Goal: Task Accomplishment & Management: Manage account settings

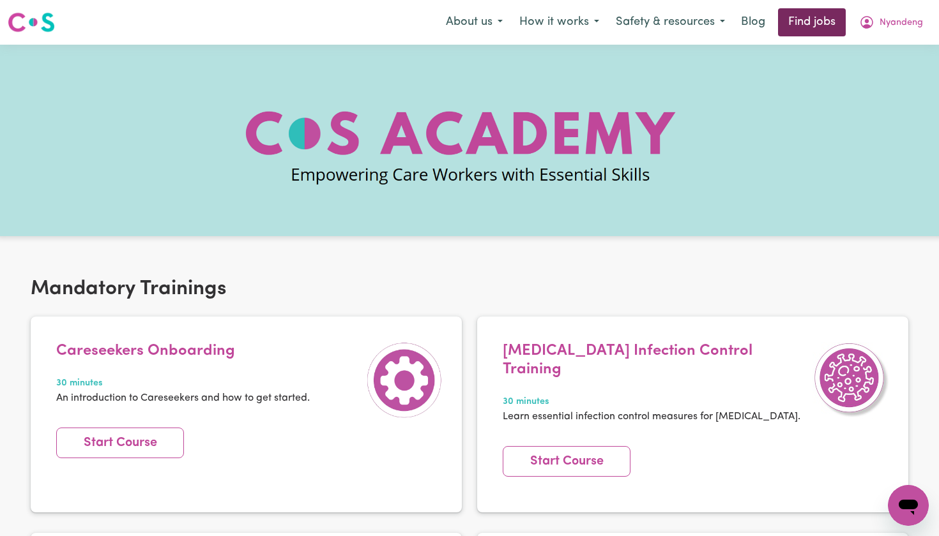
click at [828, 23] on link "Find jobs" at bounding box center [812, 22] width 68 height 28
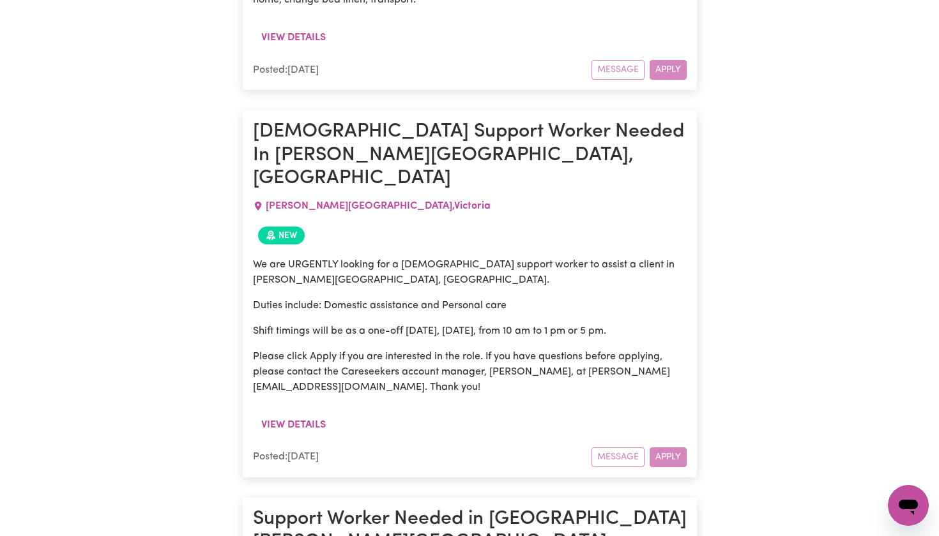
scroll to position [897, 0]
click at [663, 448] on div "Message Apply" at bounding box center [638, 458] width 95 height 20
click at [363, 222] on div "New" at bounding box center [470, 236] width 434 height 28
click at [293, 227] on span "New" at bounding box center [281, 236] width 47 height 18
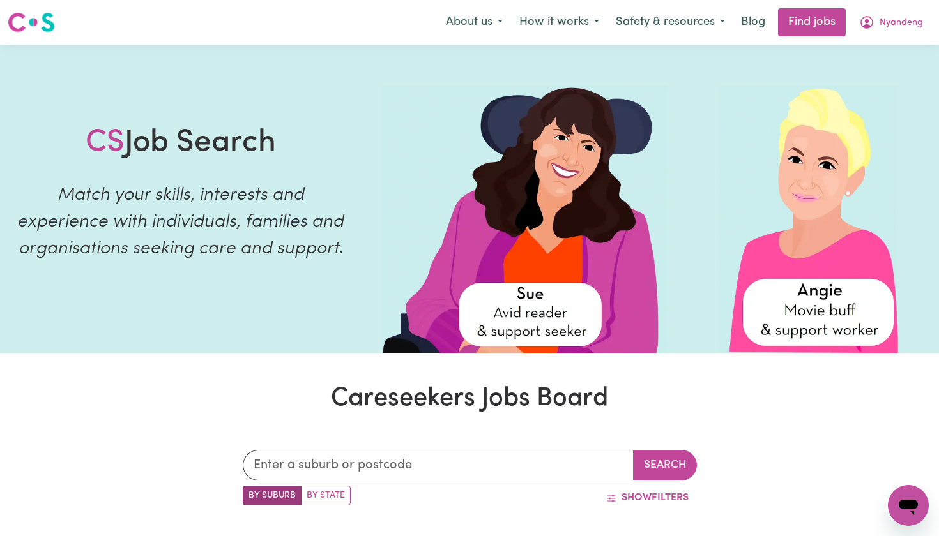
scroll to position [0, 0]
click at [886, 29] on span "Nyandeng" at bounding box center [900, 23] width 43 height 14
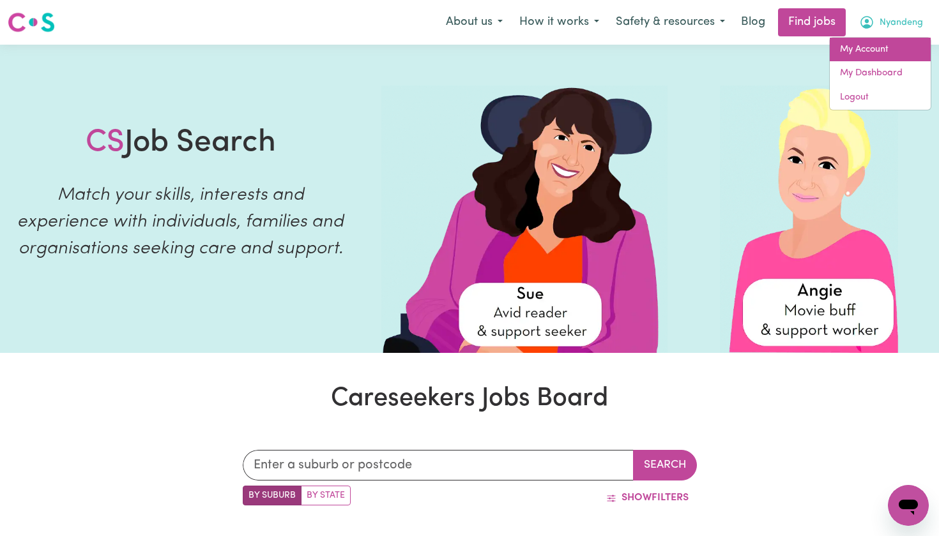
click at [878, 53] on link "My Account" at bounding box center [880, 50] width 101 height 24
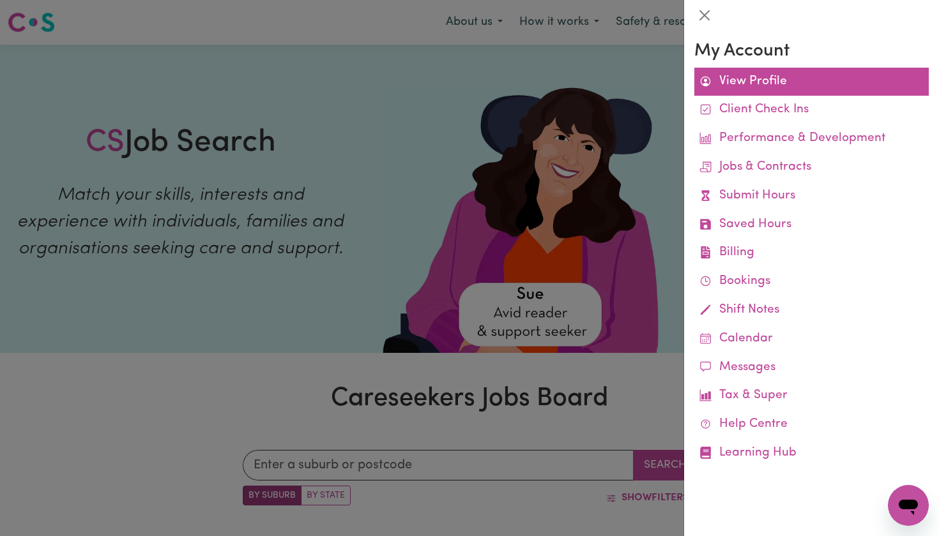
click at [779, 86] on link "View Profile" at bounding box center [811, 82] width 234 height 29
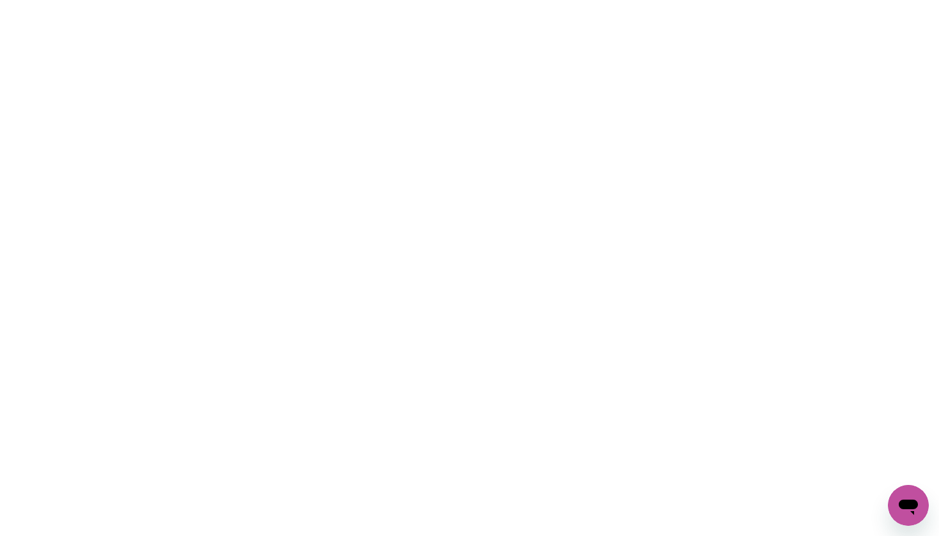
click at [634, 0] on html at bounding box center [469, 0] width 939 height 0
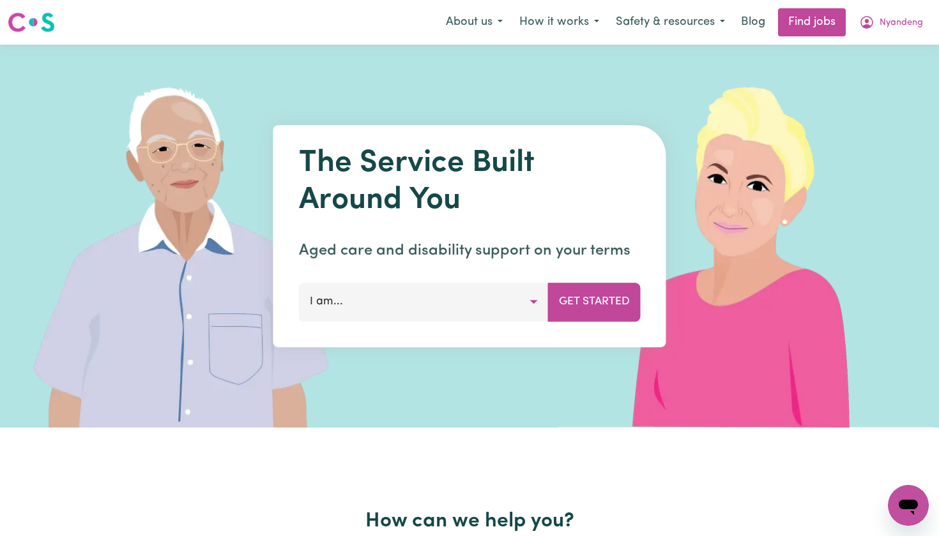
click at [742, 61] on img at bounding box center [748, 236] width 381 height 383
click at [483, 21] on button "About us" at bounding box center [473, 22] width 73 height 27
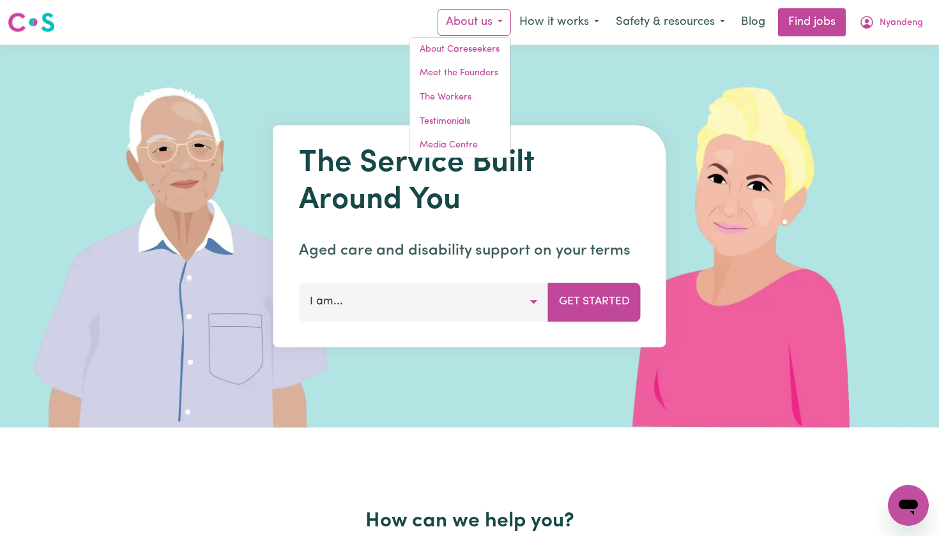
click at [483, 21] on button "About us" at bounding box center [473, 22] width 73 height 27
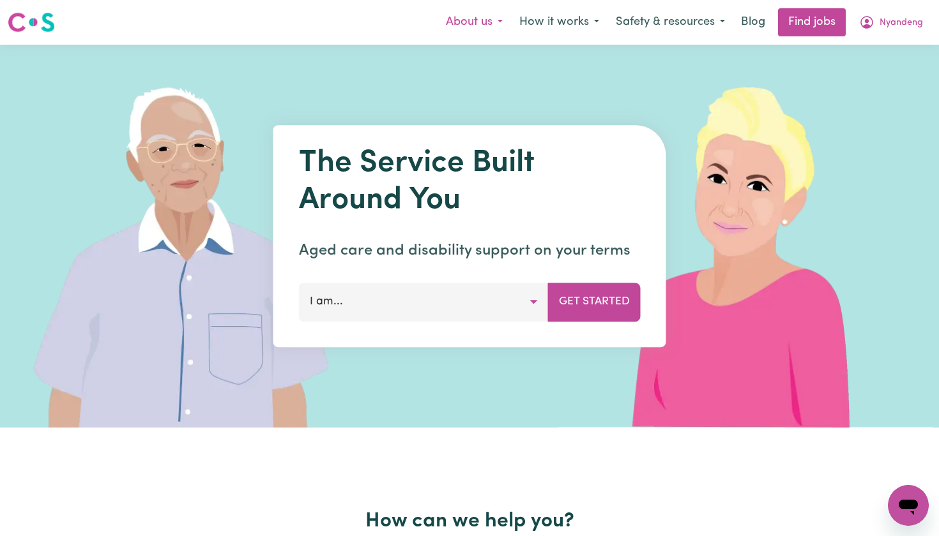
click at [483, 21] on button "About us" at bounding box center [473, 22] width 73 height 27
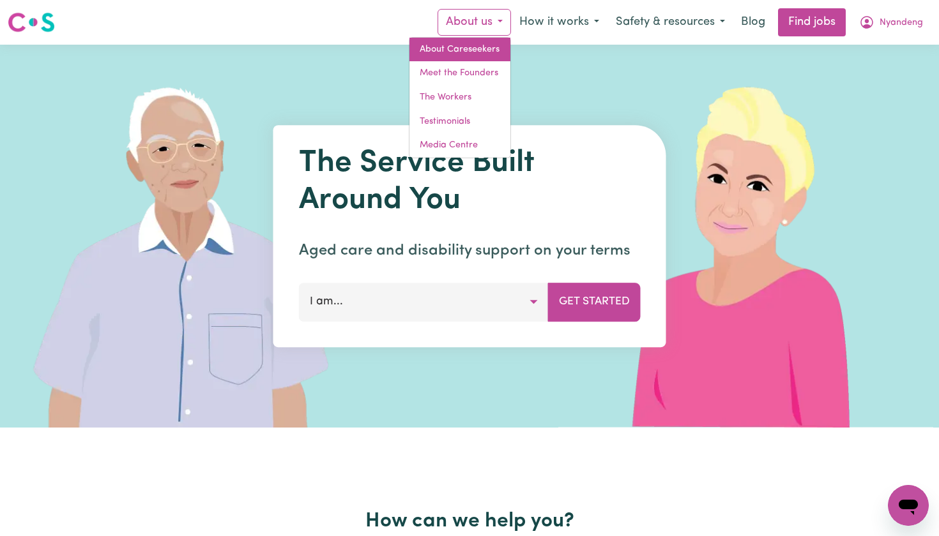
click at [475, 47] on link "About Careseekers" at bounding box center [459, 50] width 101 height 24
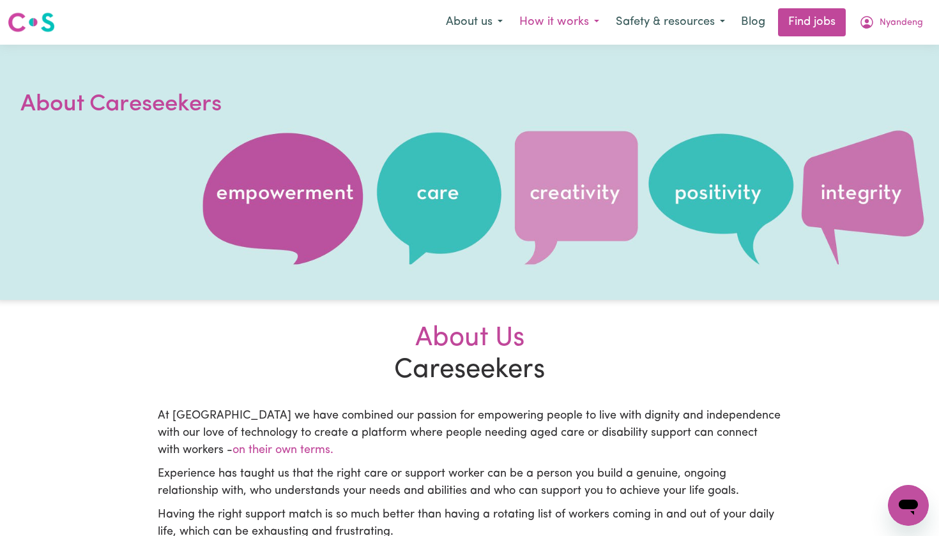
click at [574, 21] on button "How it works" at bounding box center [559, 22] width 96 height 27
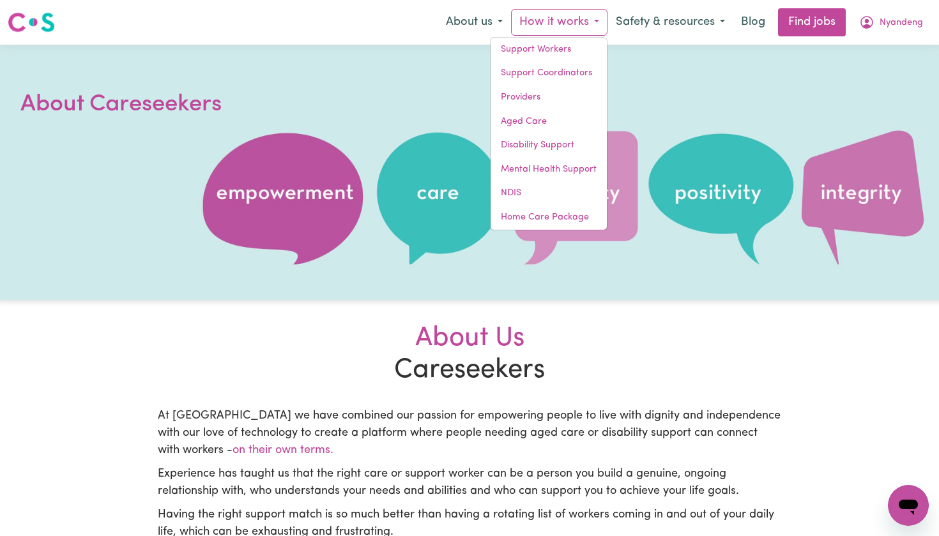
click at [574, 21] on button "How it works" at bounding box center [559, 22] width 96 height 27
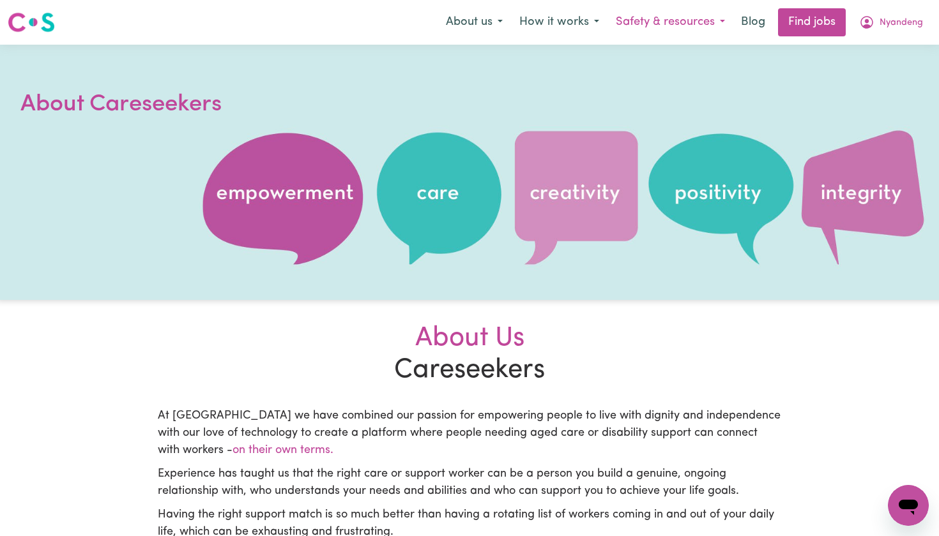
click at [696, 27] on button "Safety & resources" at bounding box center [670, 22] width 126 height 27
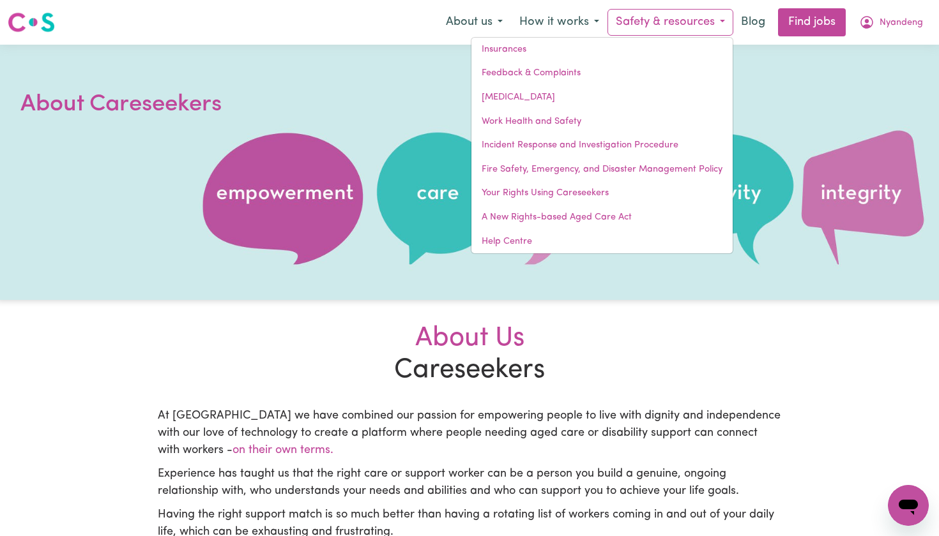
click at [696, 27] on button "Safety & resources" at bounding box center [670, 22] width 126 height 27
